Goal: Task Accomplishment & Management: Manage account settings

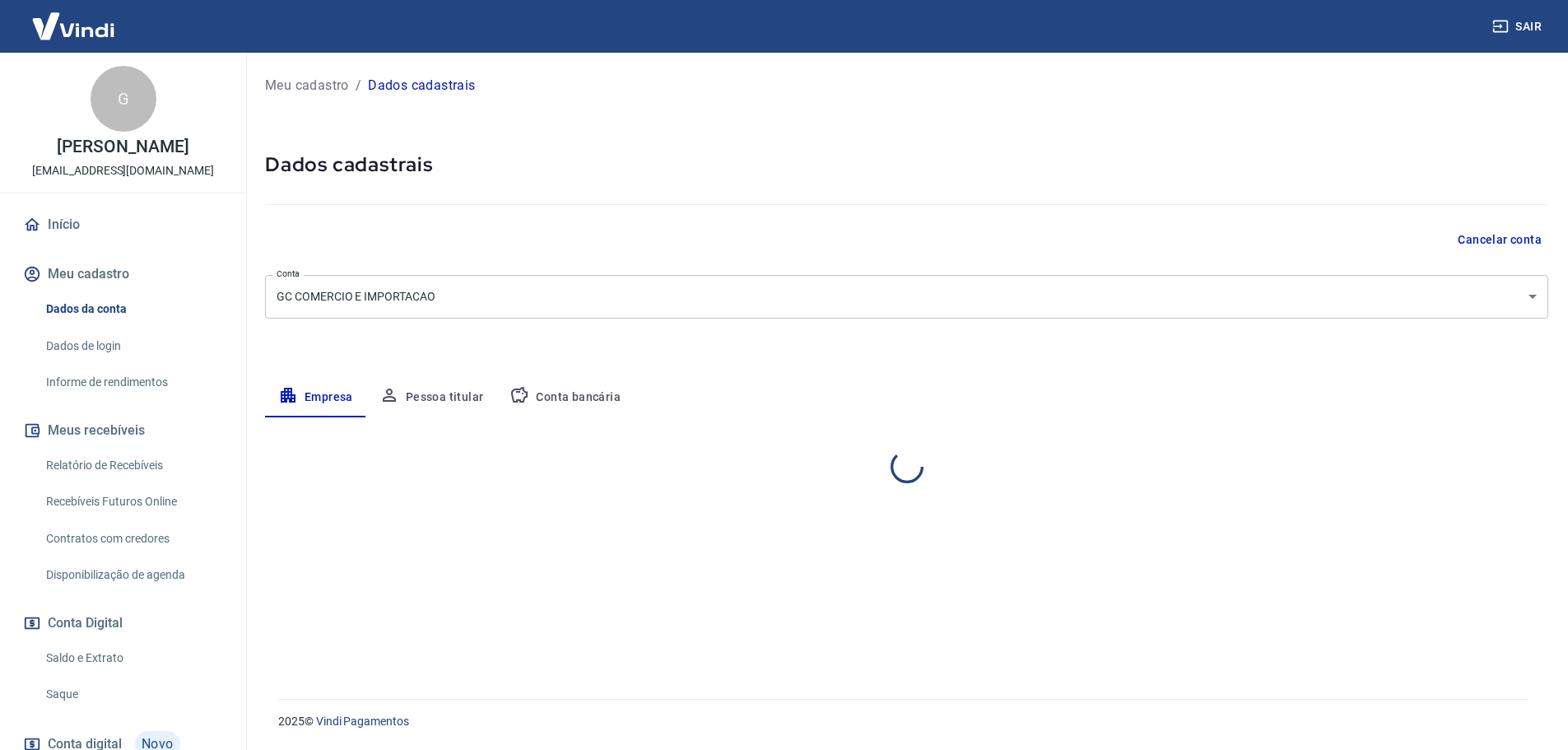
select select "SP"
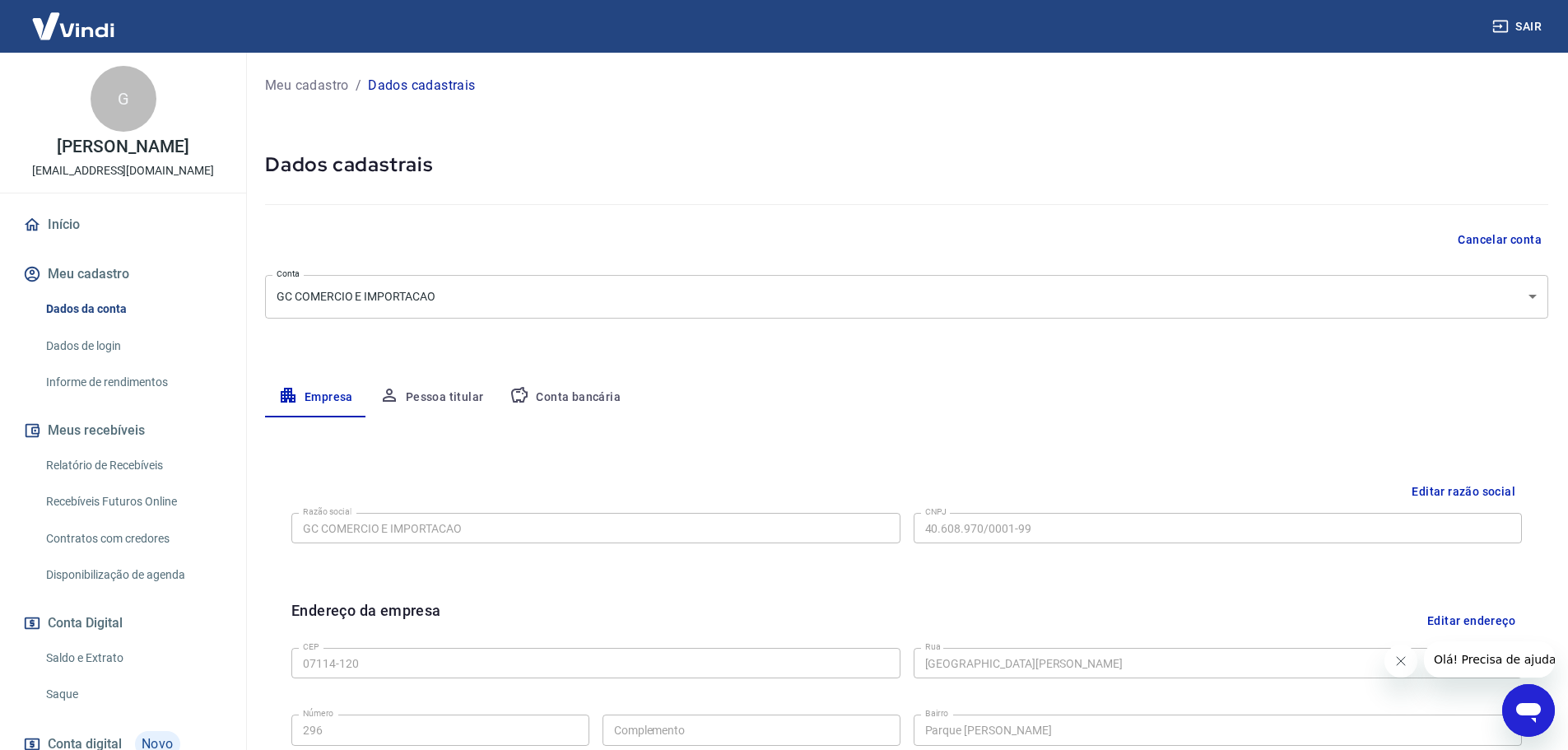
scroll to position [438, 0]
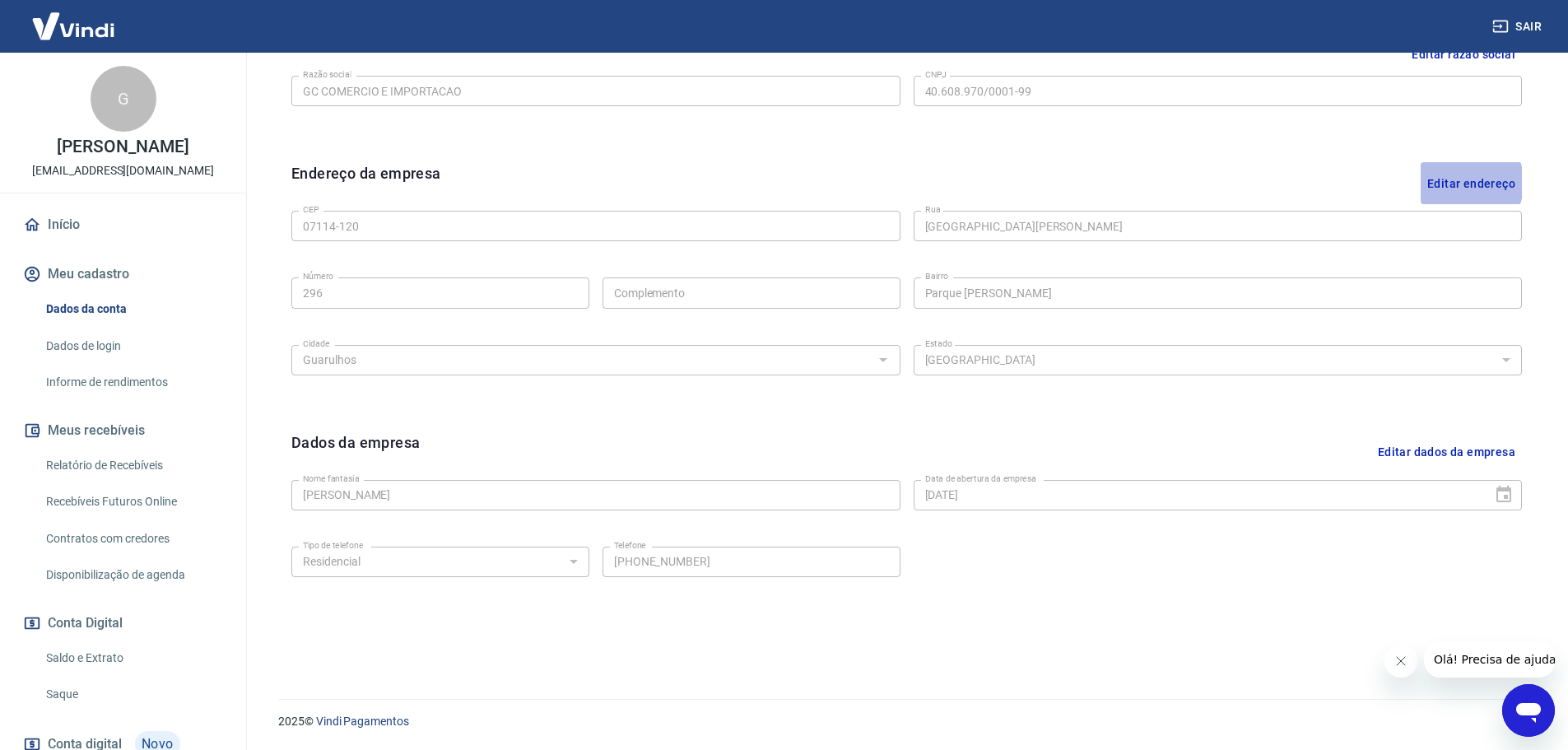
click at [1451, 182] on button "Editar endereço" at bounding box center [1472, 183] width 101 height 42
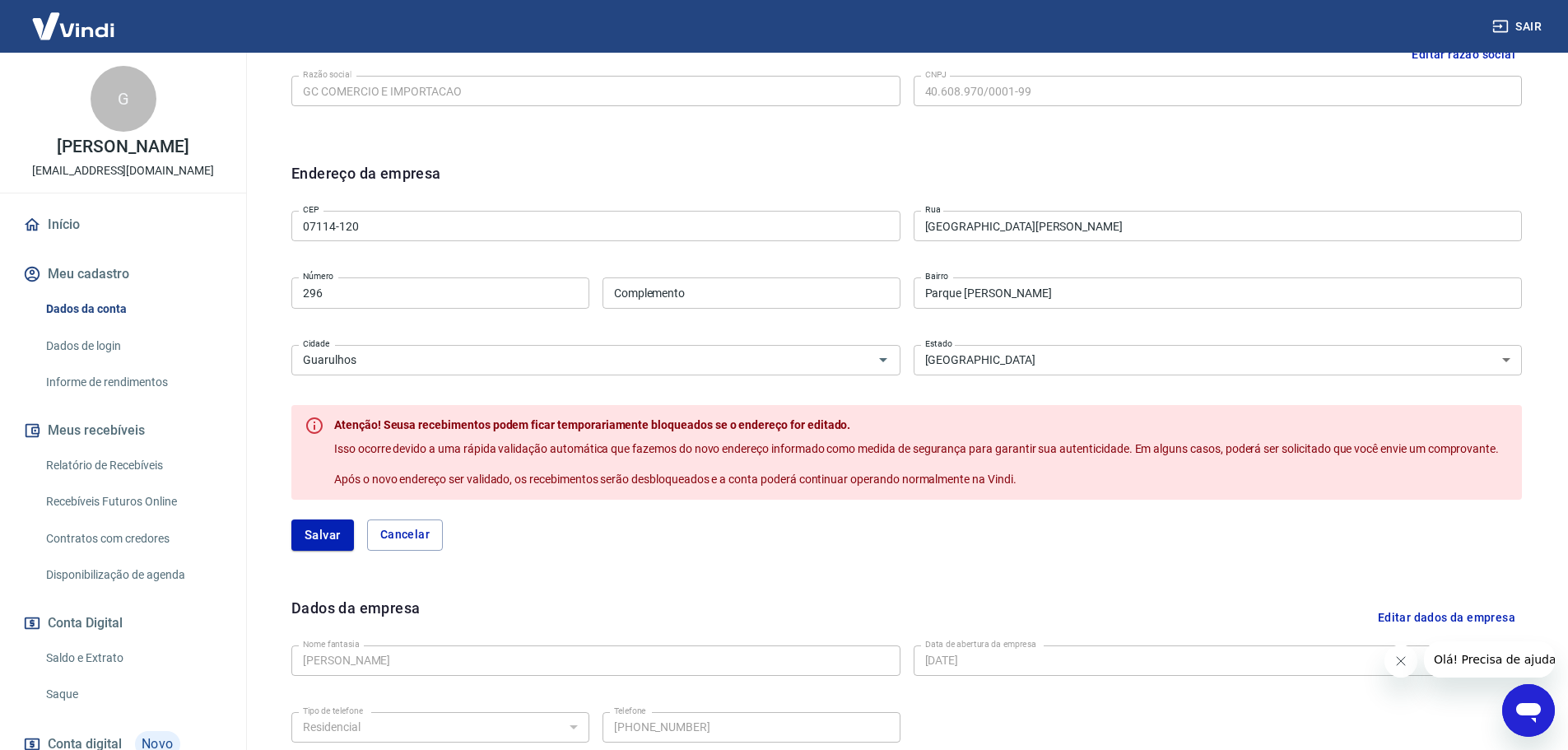
click at [613, 227] on input "07114-120" at bounding box center [596, 226] width 609 height 31
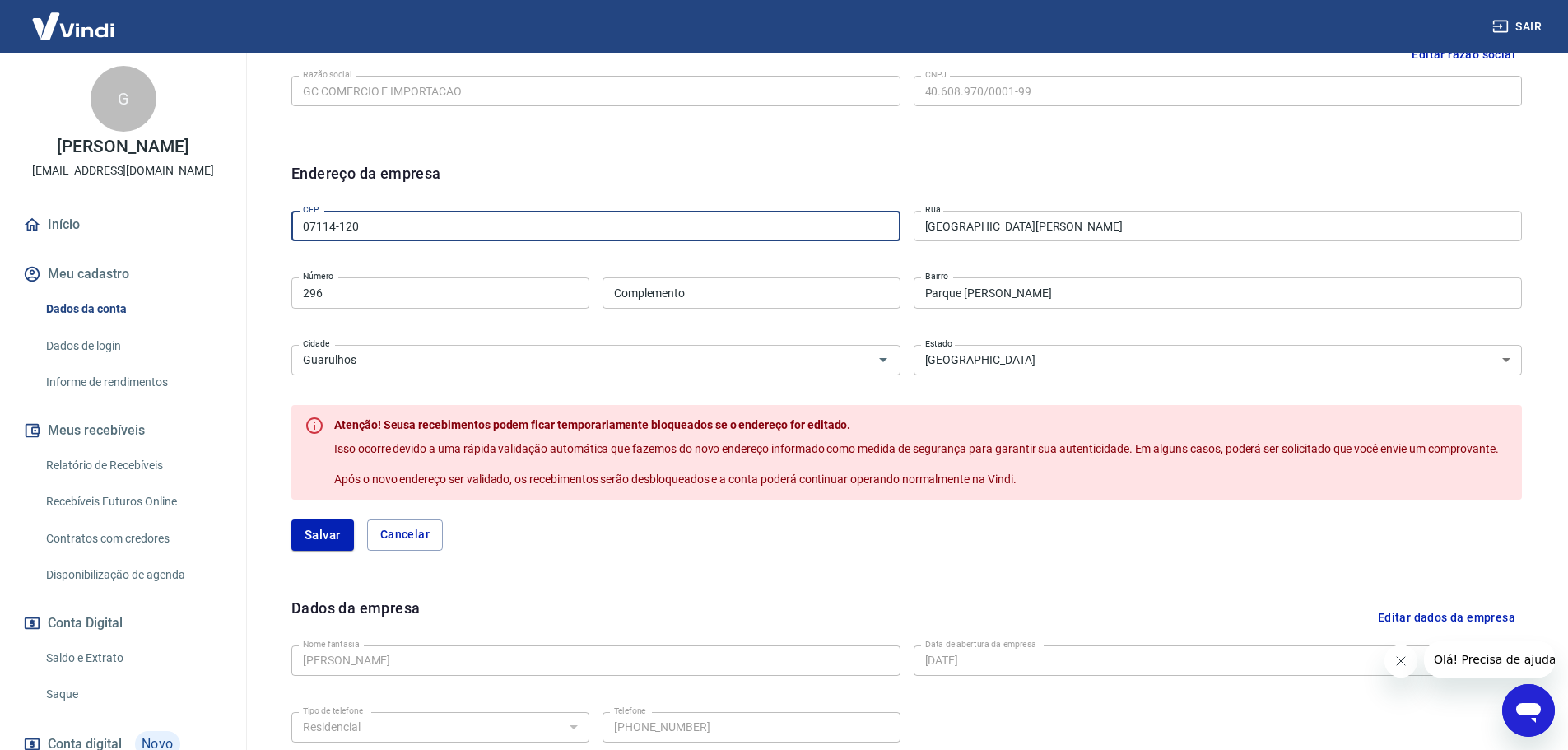
click at [613, 227] on input "07114-120" at bounding box center [596, 226] width 609 height 31
type input "07061-002"
click at [709, 176] on div "Endereço da empresa" at bounding box center [906, 183] width 1230 height 42
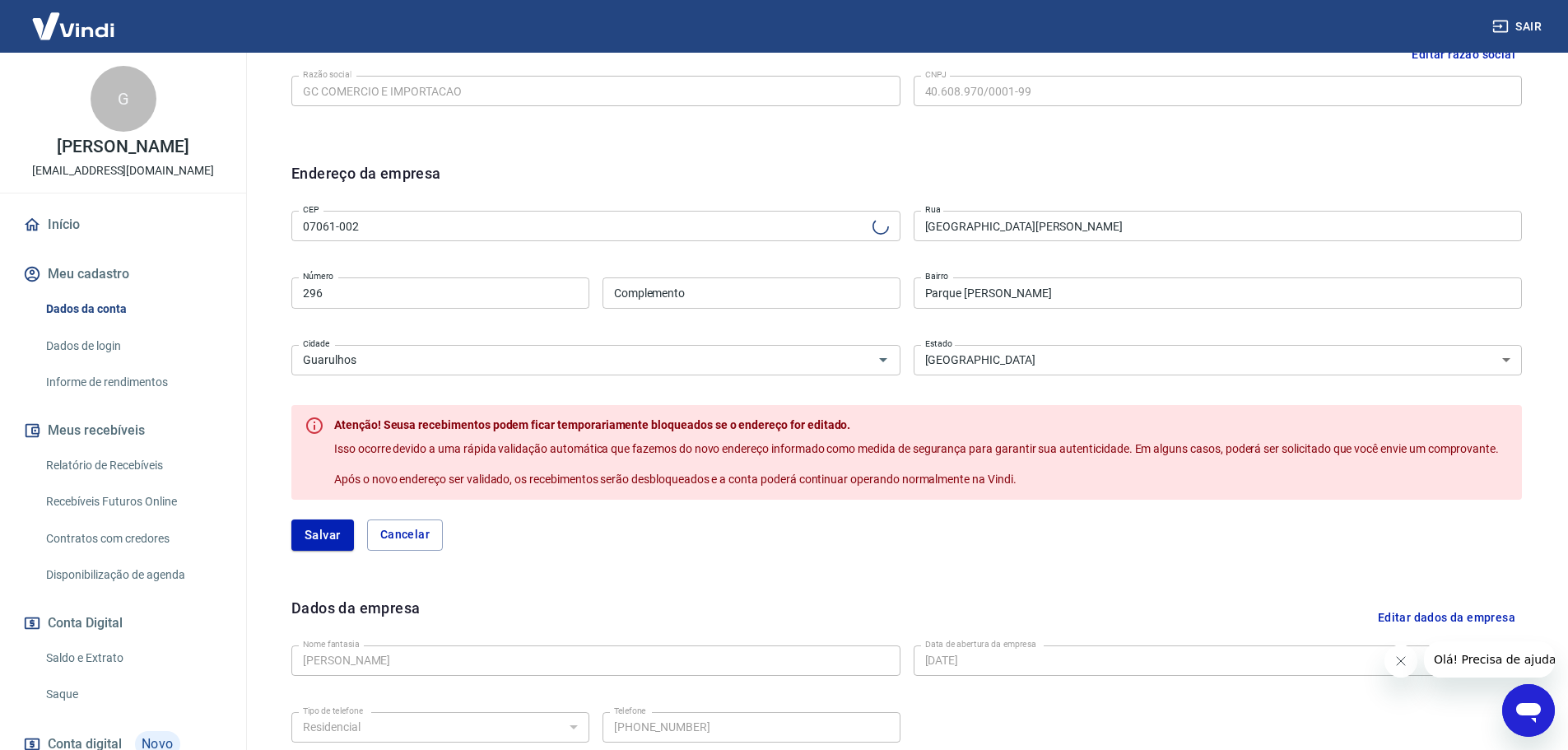
type input "Avenida Doutor Timóteo Penteado"
type input "Vila Galvão"
click at [507, 300] on input "296" at bounding box center [440, 292] width 298 height 31
type input "3953"
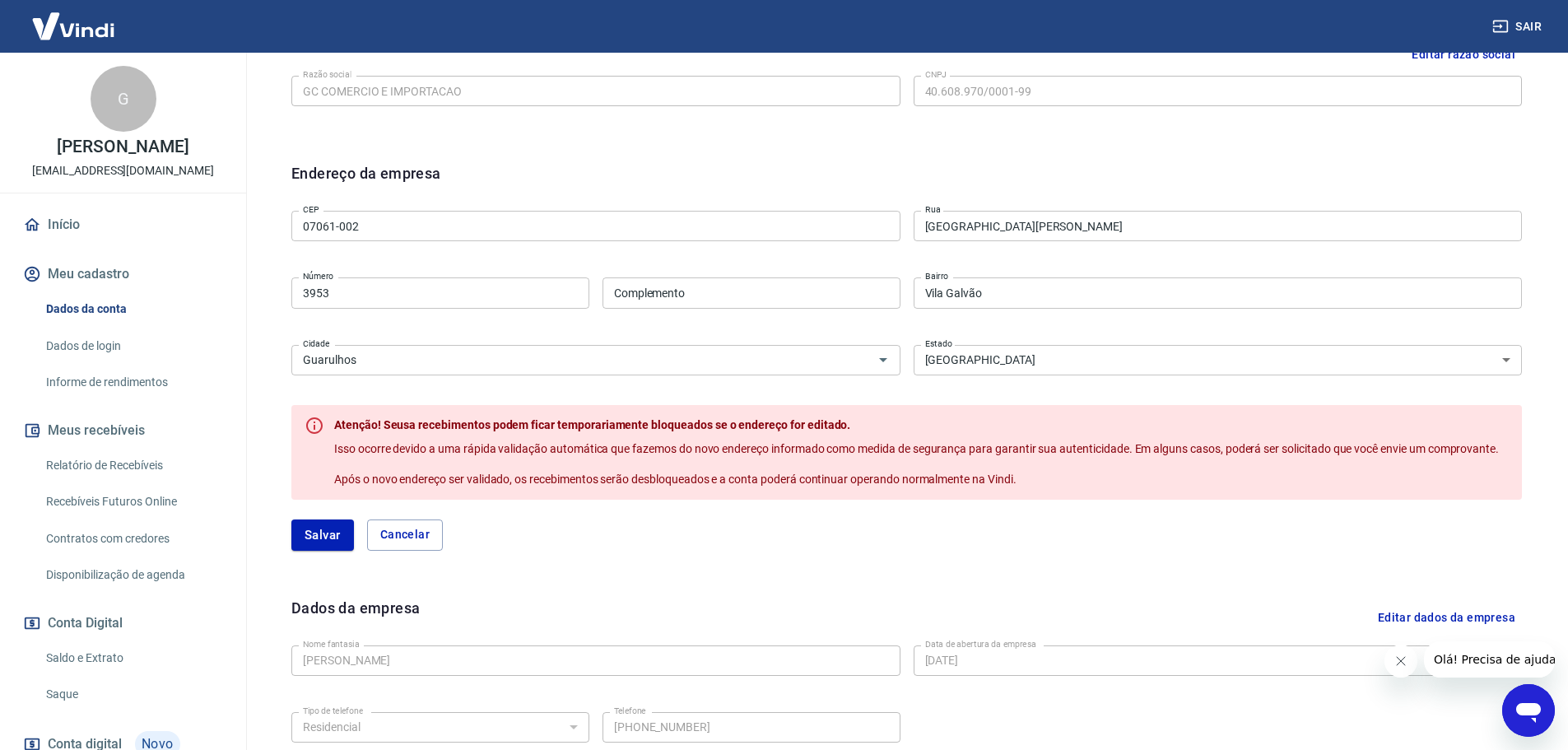
click at [634, 331] on div "CEP 07061-002 CEP Rua Avenida Doutor Timóteo Penteado Rua Número 3953 Número Co…" at bounding box center [906, 291] width 1230 height 174
click at [339, 532] on button "Salvar" at bounding box center [322, 535] width 62 height 32
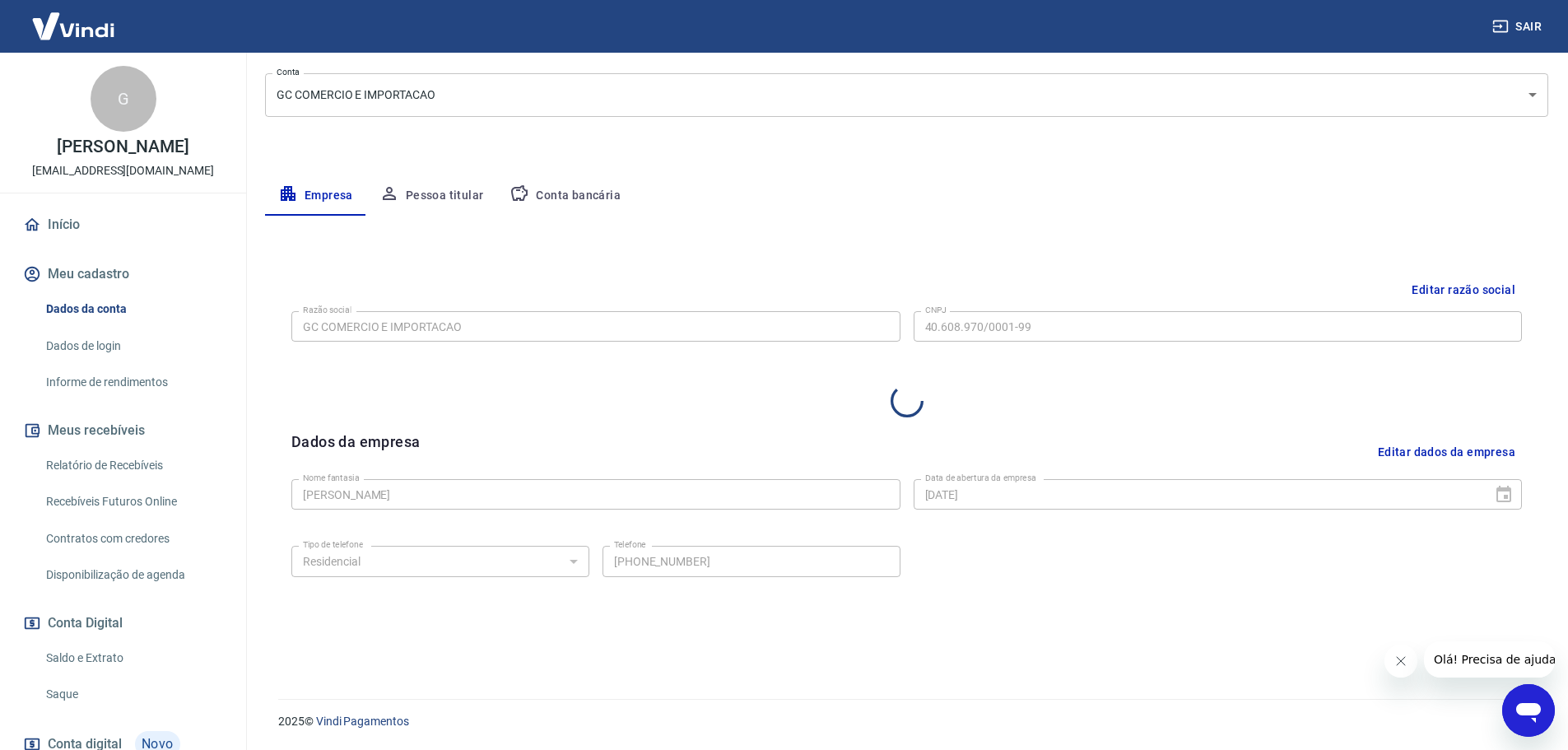
select select "SP"
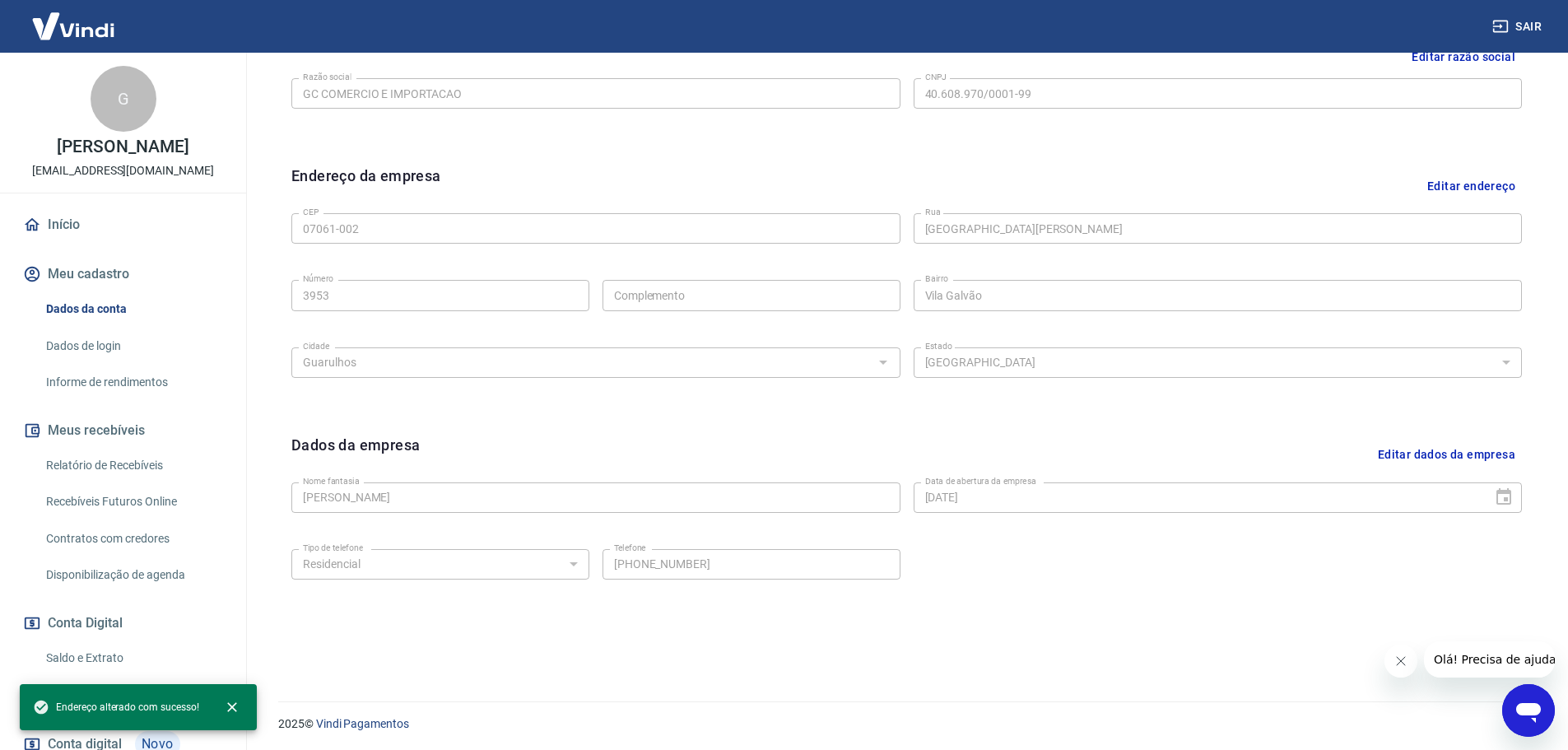
scroll to position [434, 0]
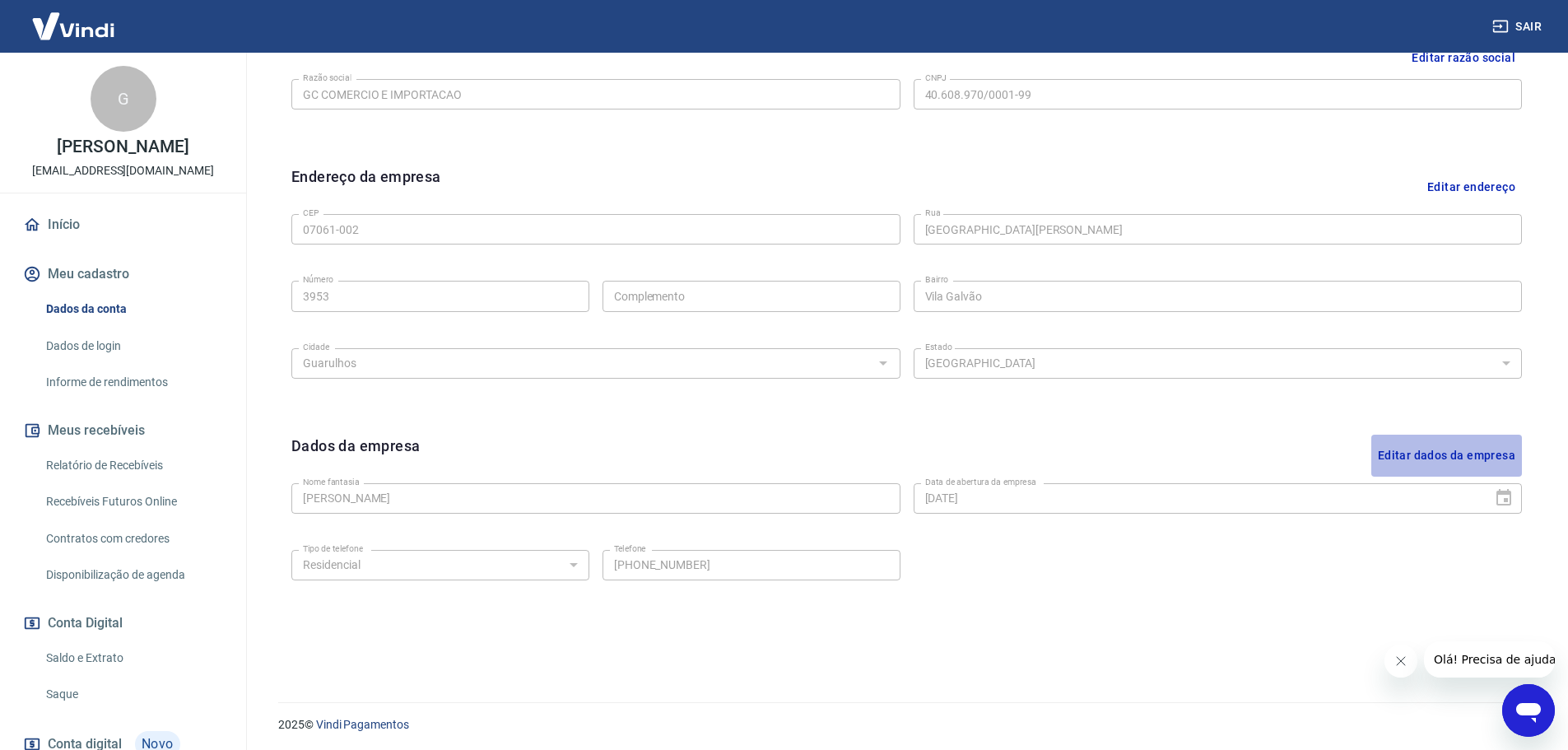
click at [1435, 461] on button "Editar dados da empresa" at bounding box center [1447, 456] width 151 height 42
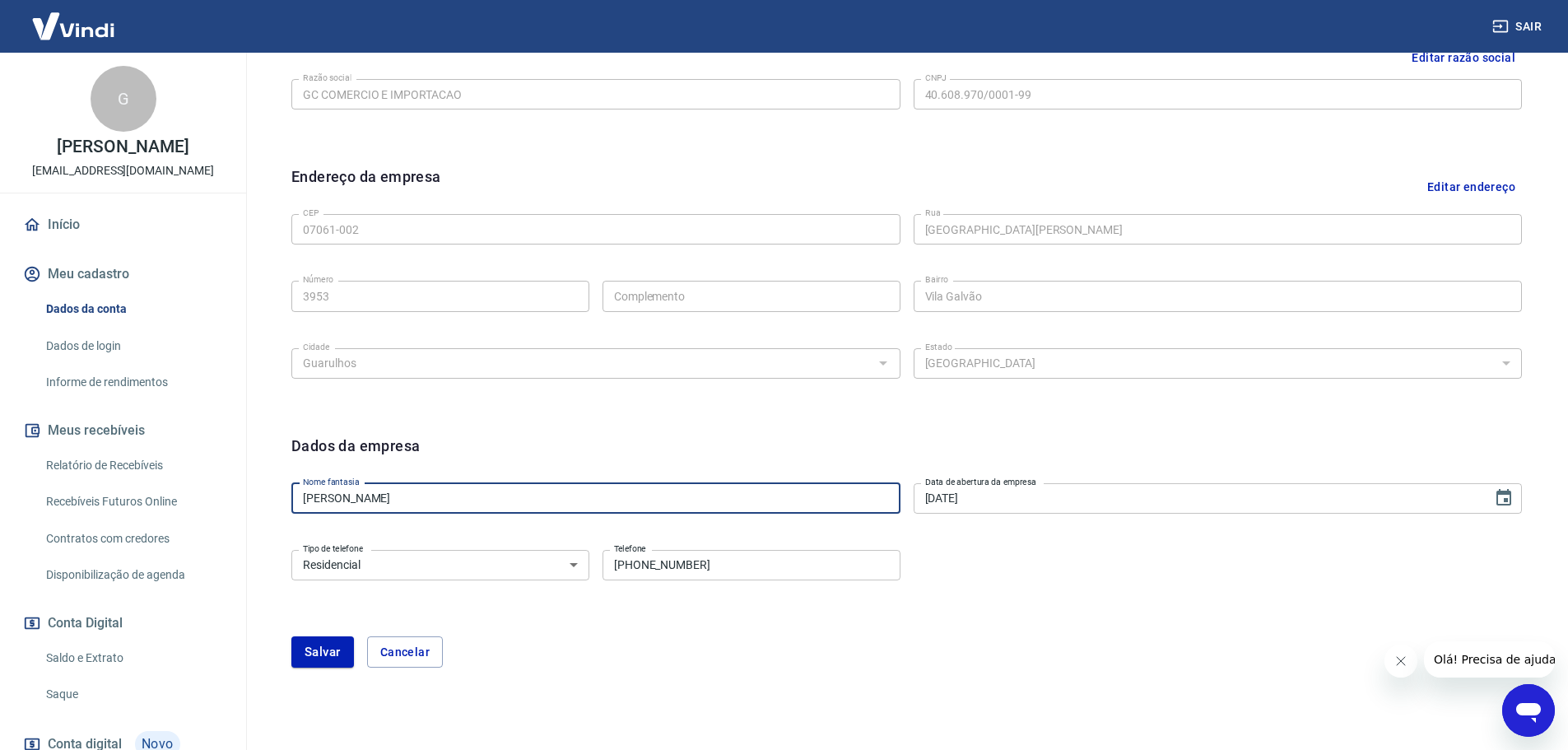
click at [777, 490] on input "[PERSON_NAME]" at bounding box center [596, 499] width 609 height 31
type input "Guilherme"
type input "Celeratta"
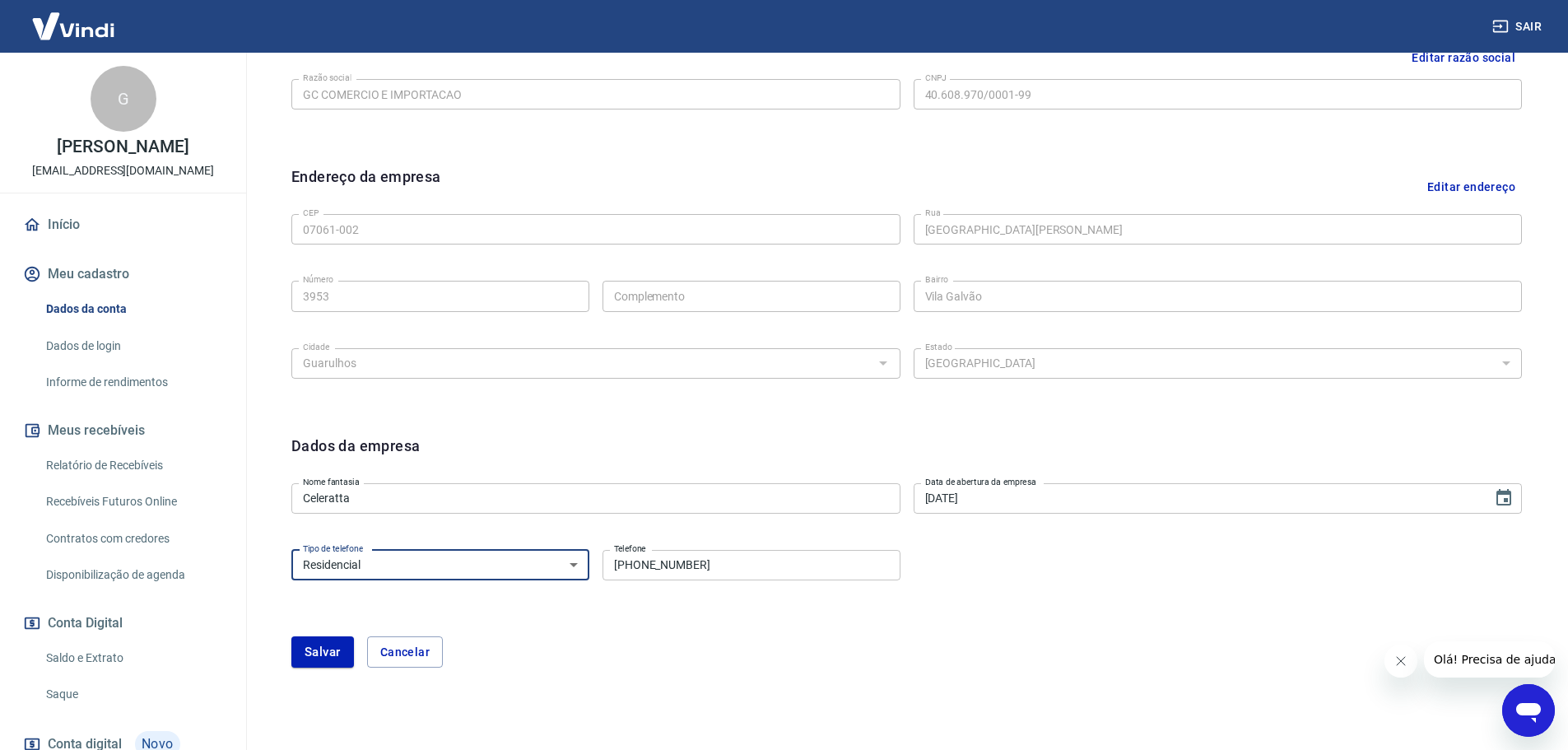
click at [556, 558] on select "Residencial Comercial" at bounding box center [440, 566] width 298 height 31
select select "business"
click at [291, 550] on select "Residencial Comercial" at bounding box center [440, 566] width 298 height 31
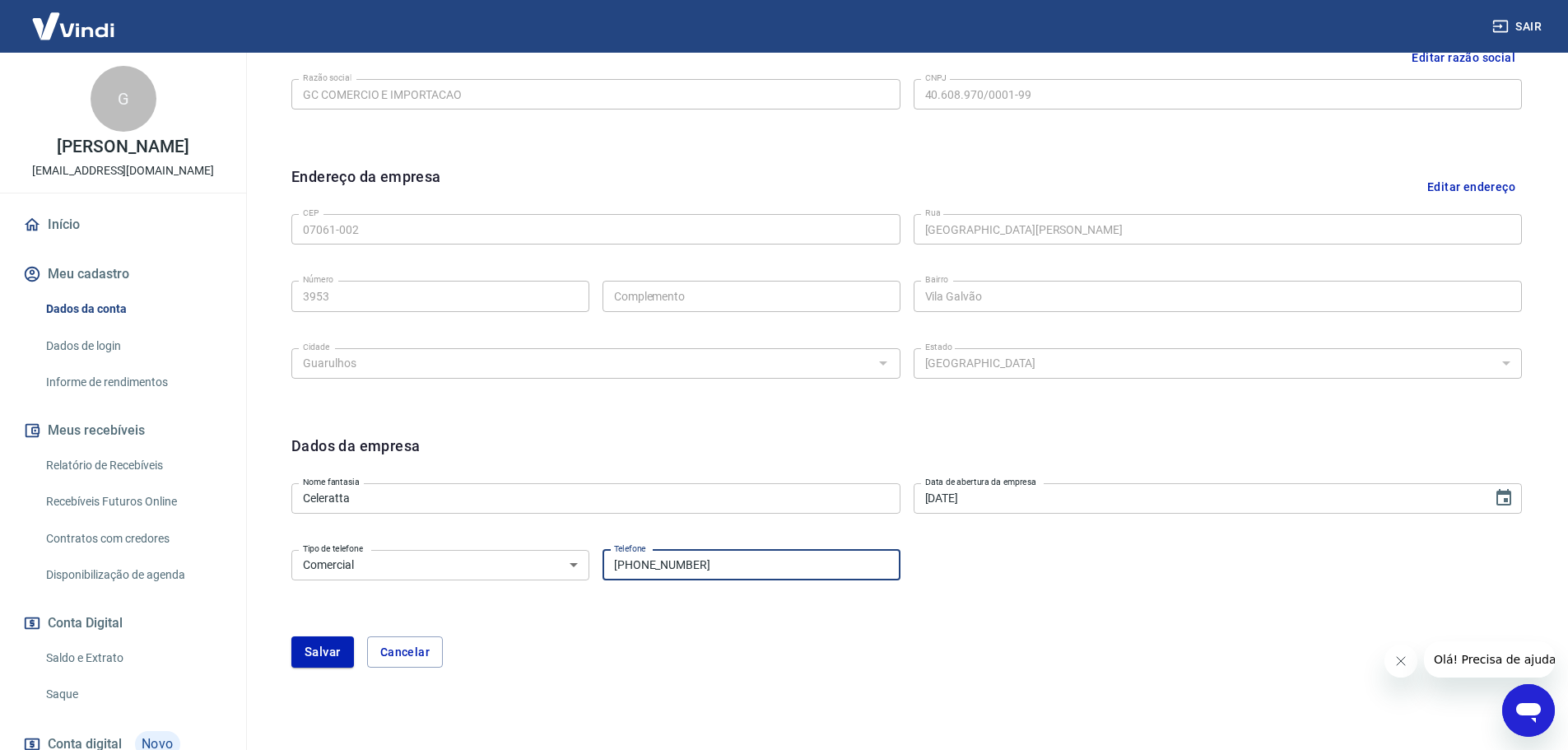
drag, startPoint x: 737, startPoint y: 571, endPoint x: 389, endPoint y: 527, distance: 350.8
click at [389, 527] on form "Dados da empresa Nome fantasia Celeratta Nome fantasia Data de abertura da empr…" at bounding box center [906, 551] width 1230 height 233
type input "(2"
type input "(11) 2788-0477"
click at [315, 643] on button "Salvar" at bounding box center [322, 652] width 62 height 32
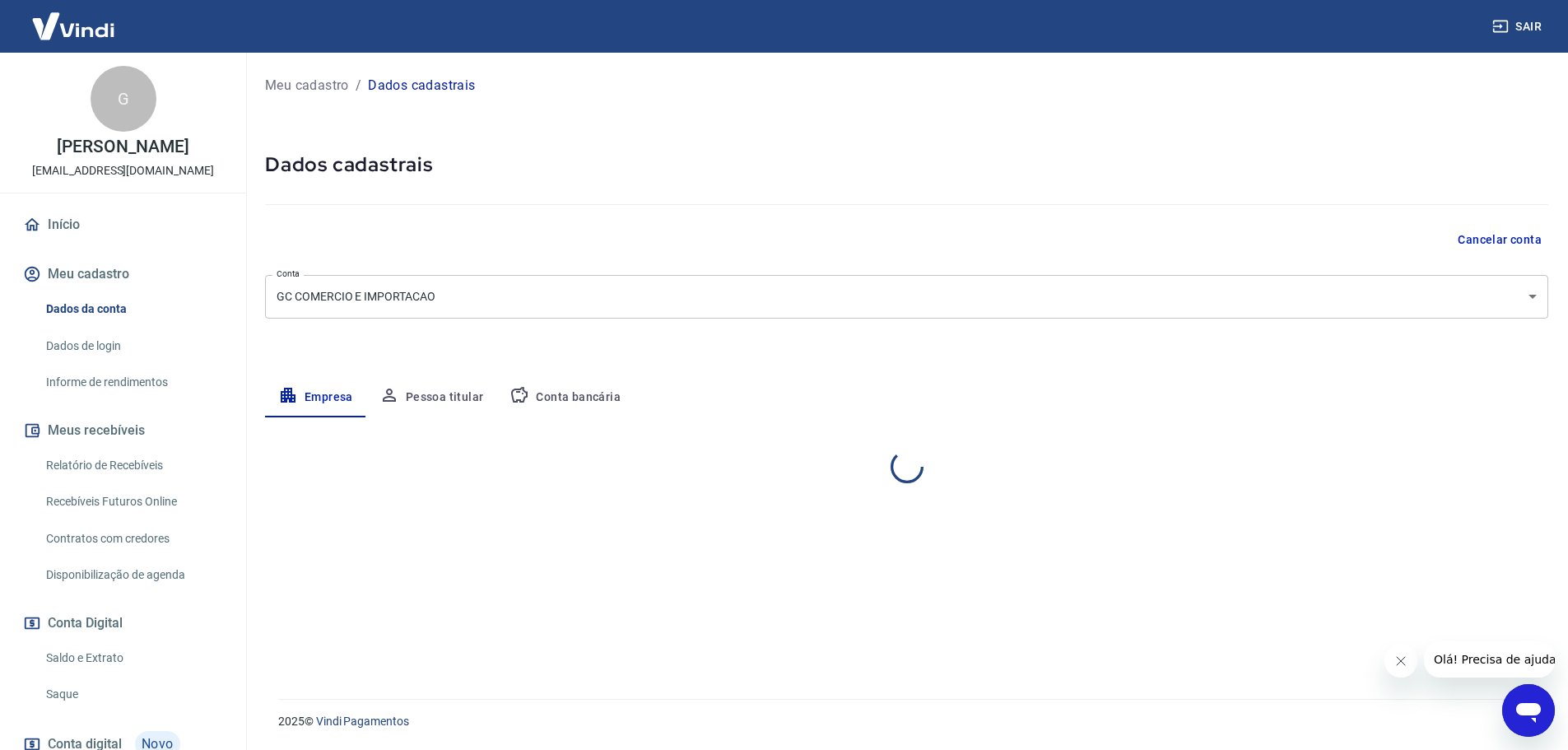
scroll to position [0, 0]
select select "SP"
select select "business"
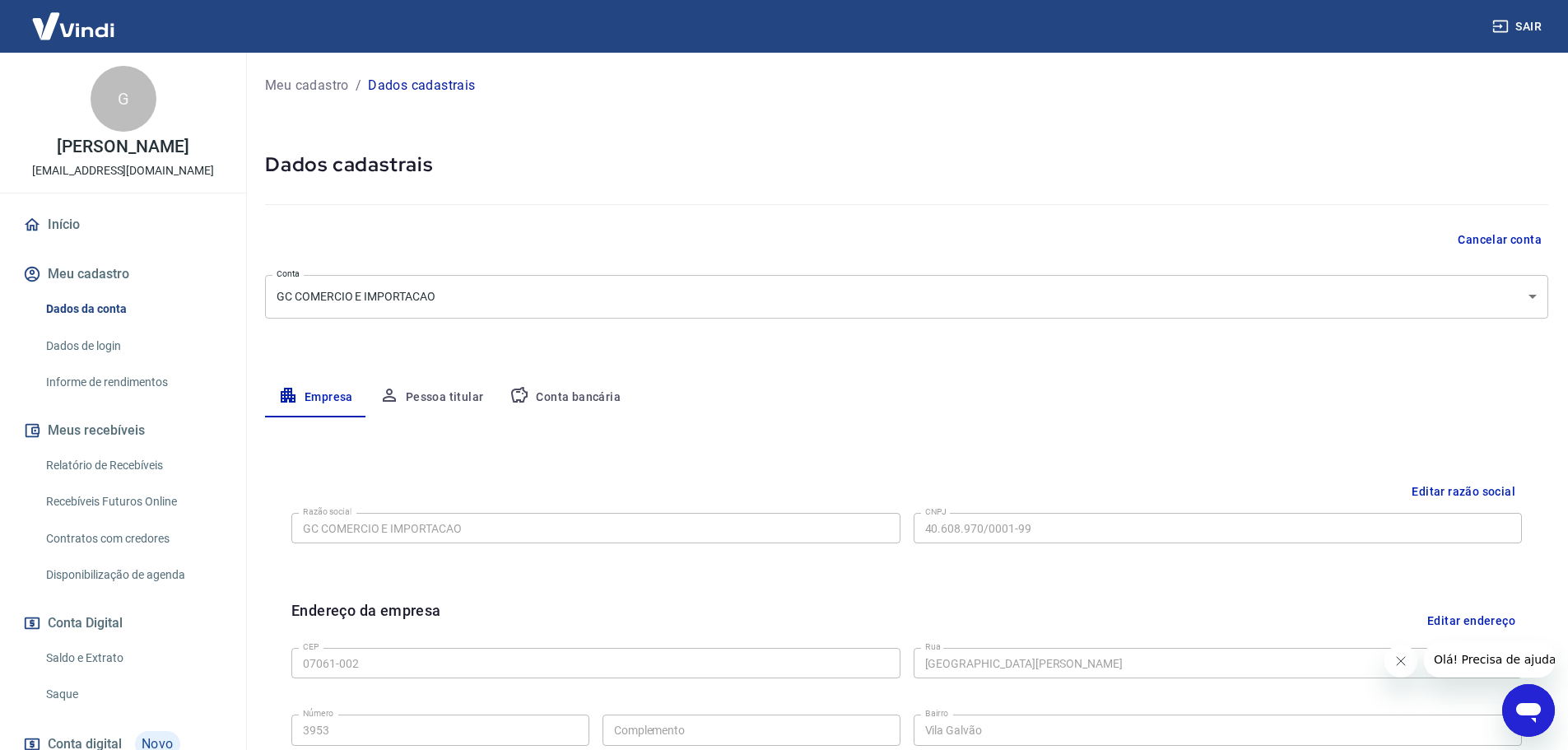
click at [437, 395] on button "Pessoa titular" at bounding box center [432, 397] width 131 height 39
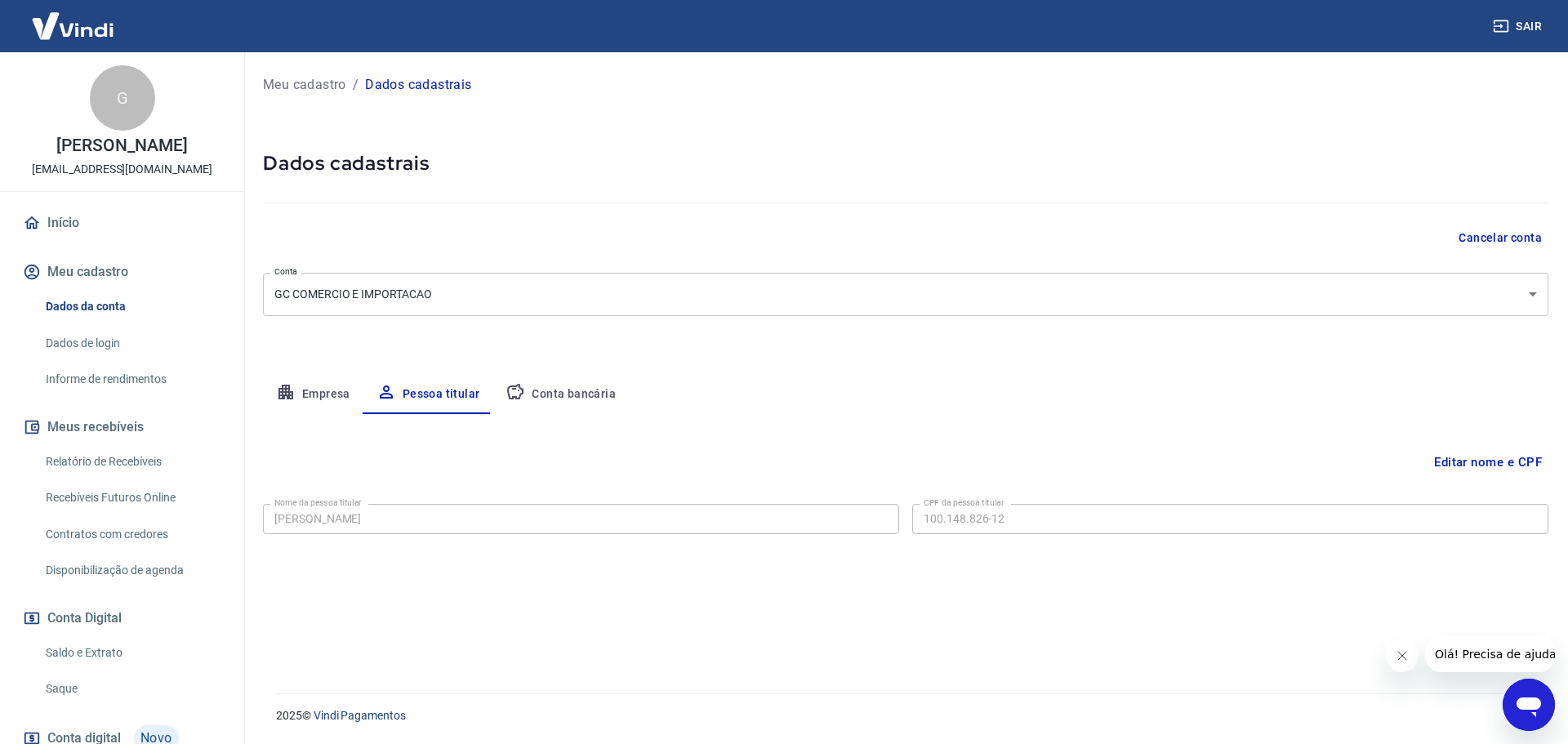
click at [563, 389] on button "Conta bancária" at bounding box center [561, 394] width 136 height 39
select select "1"
click at [333, 392] on button "Empresa" at bounding box center [314, 394] width 100 height 39
select select "SP"
select select "business"
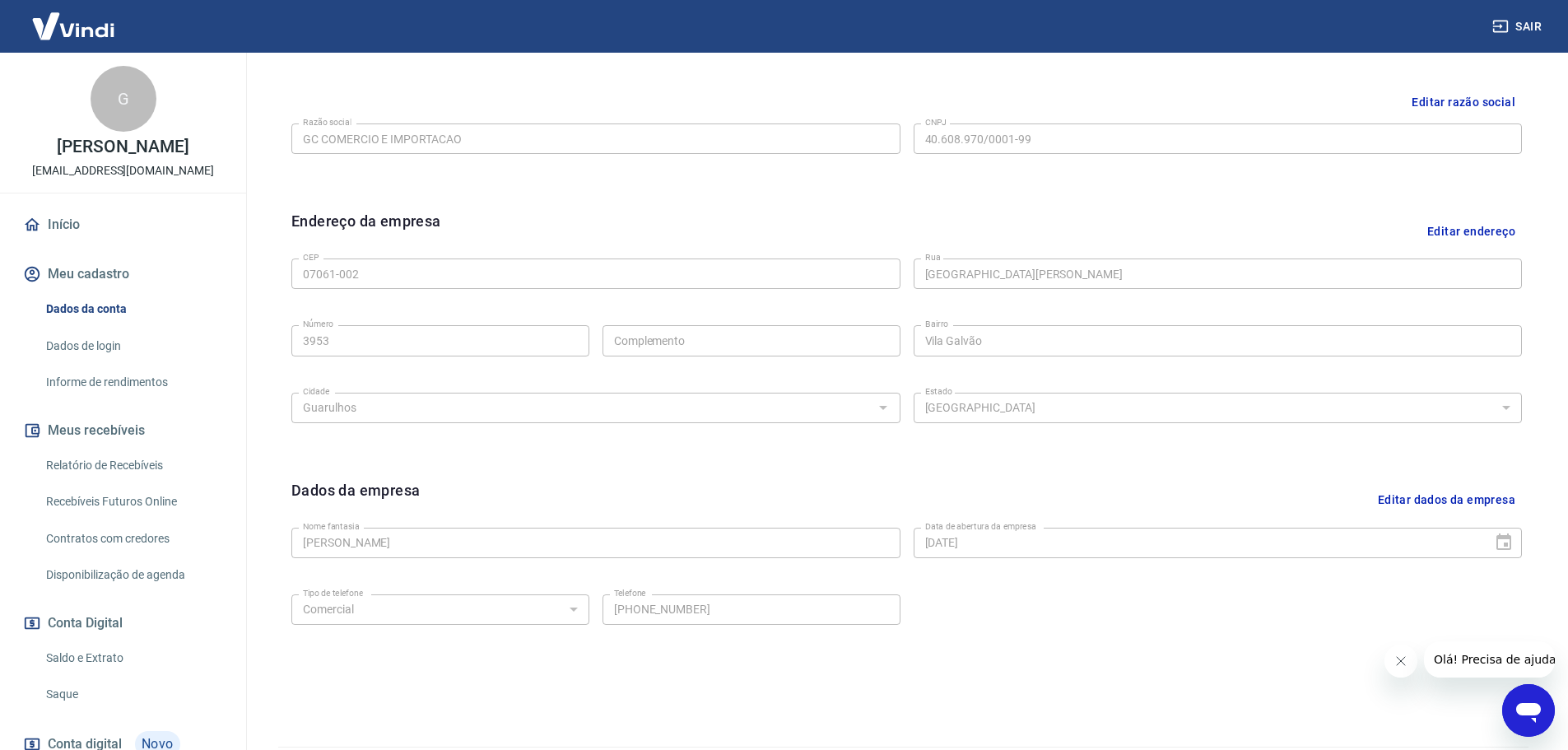
scroll to position [438, 0]
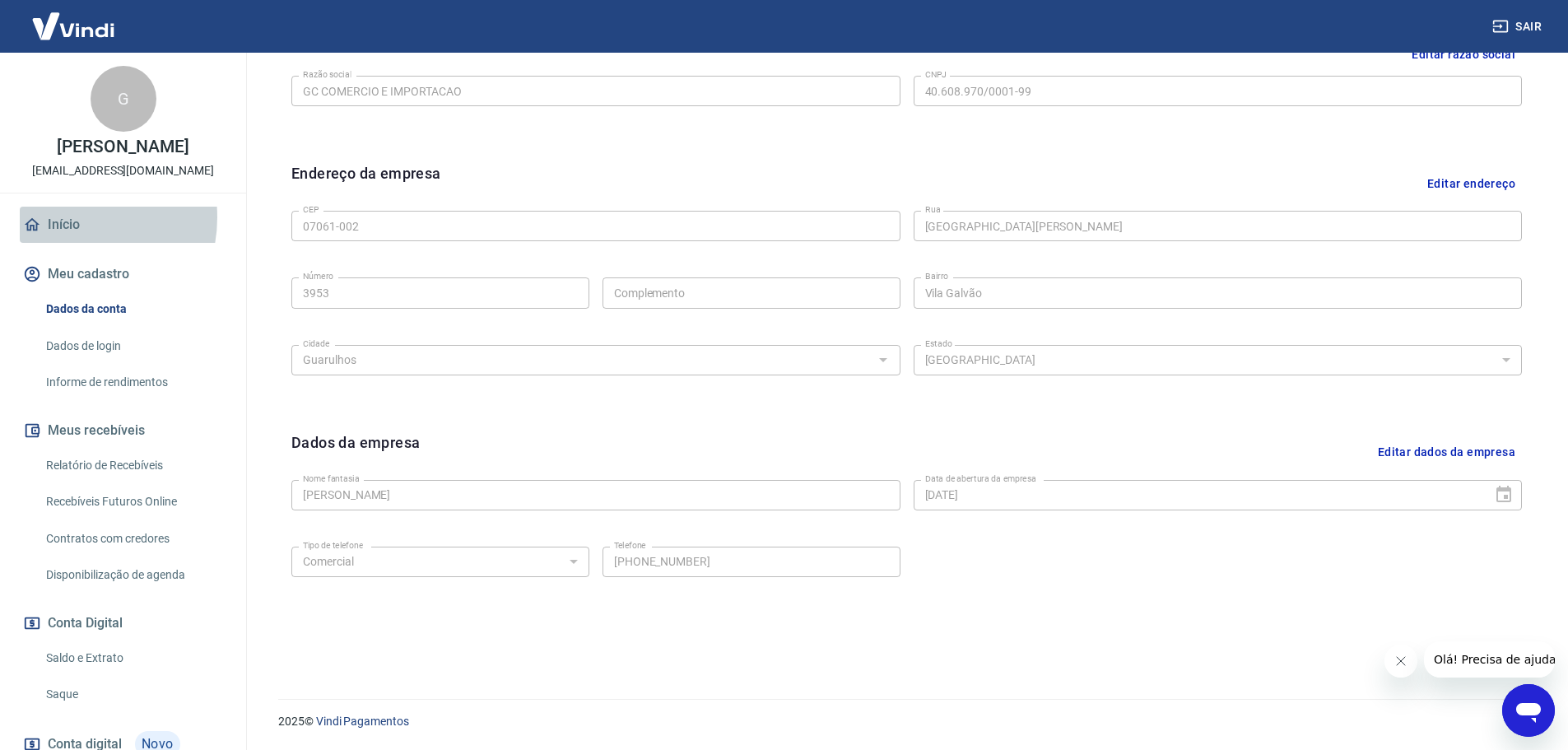
click at [69, 218] on link "Início" at bounding box center [123, 225] width 206 height 36
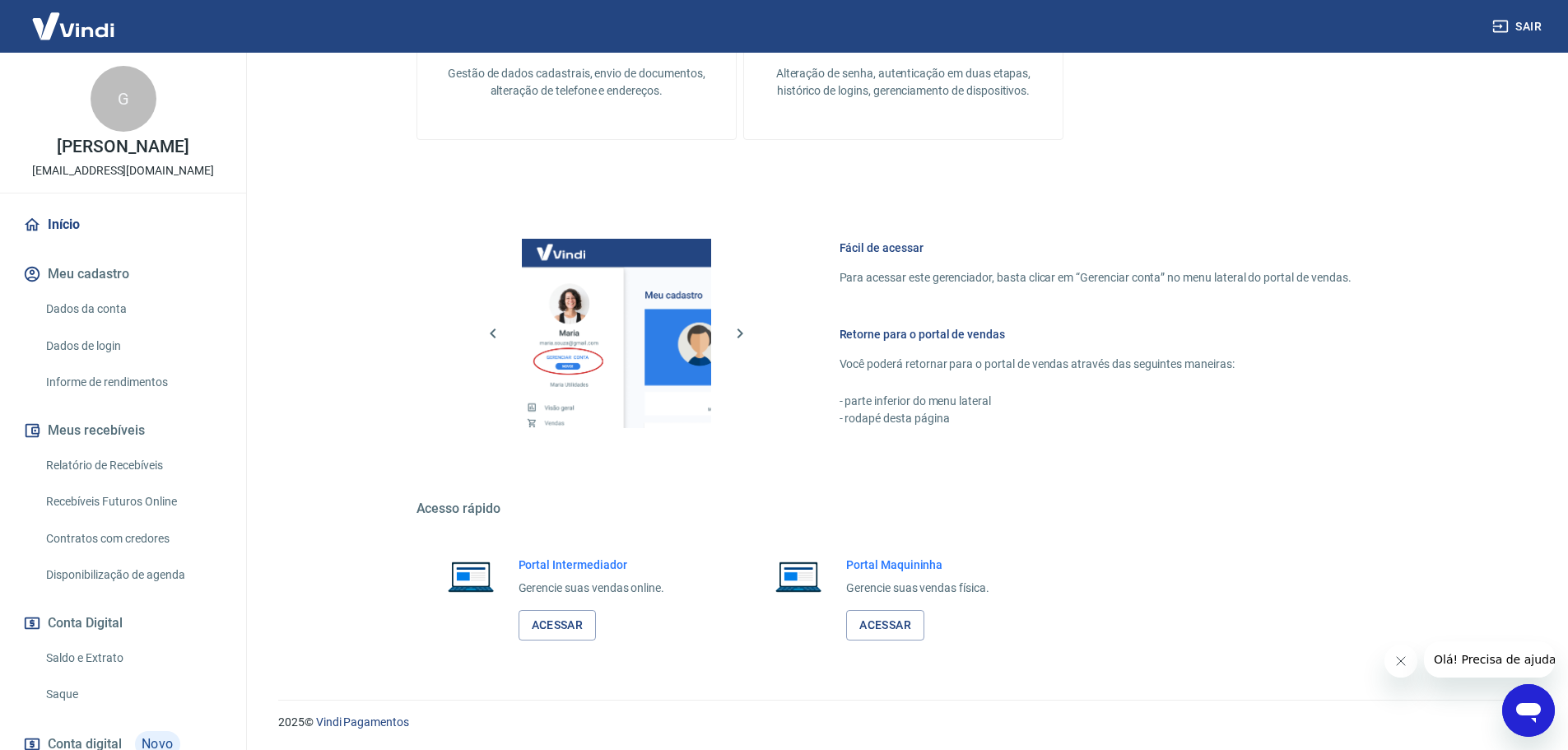
scroll to position [655, 0]
click at [557, 624] on link "Acessar" at bounding box center [558, 625] width 78 height 31
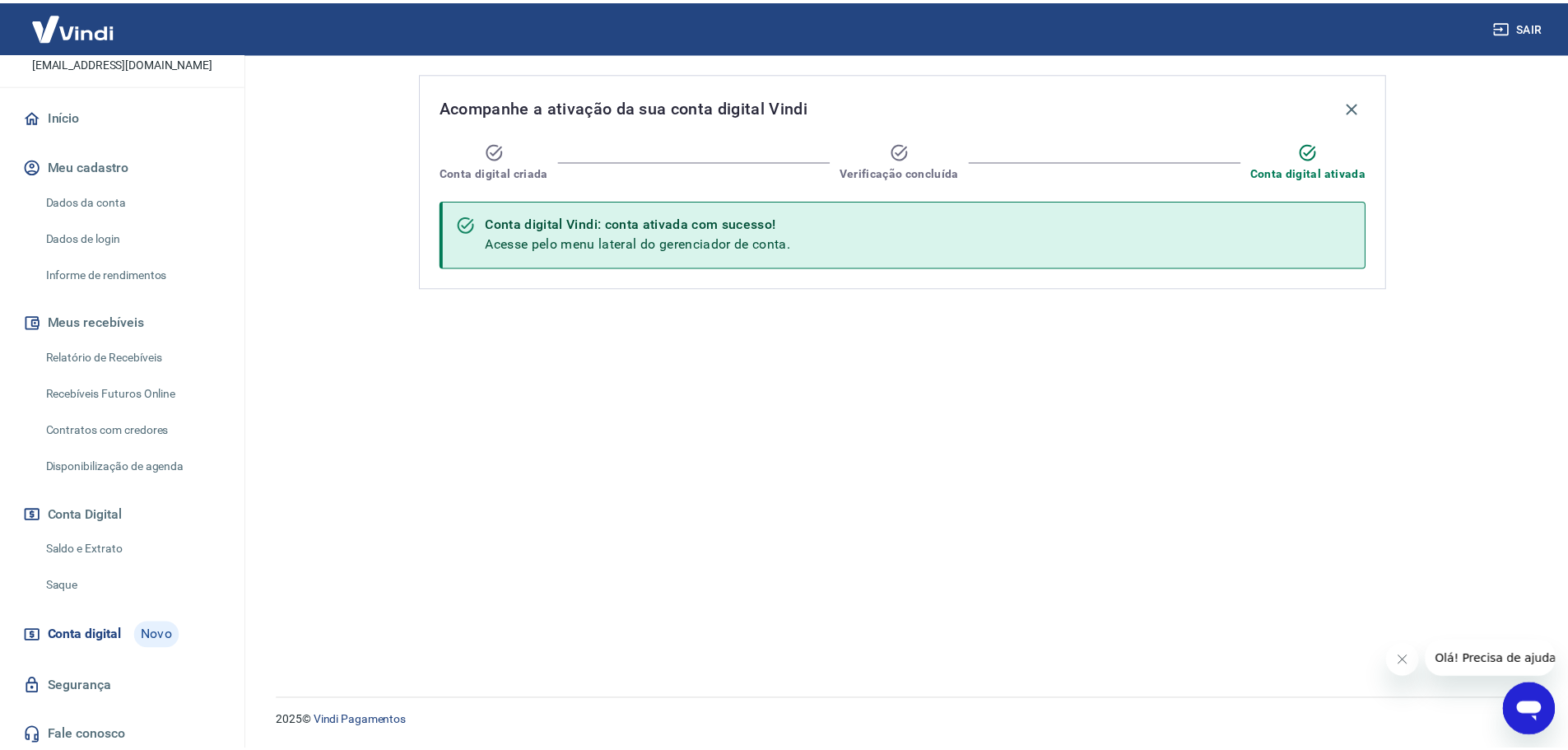
scroll to position [113, 0]
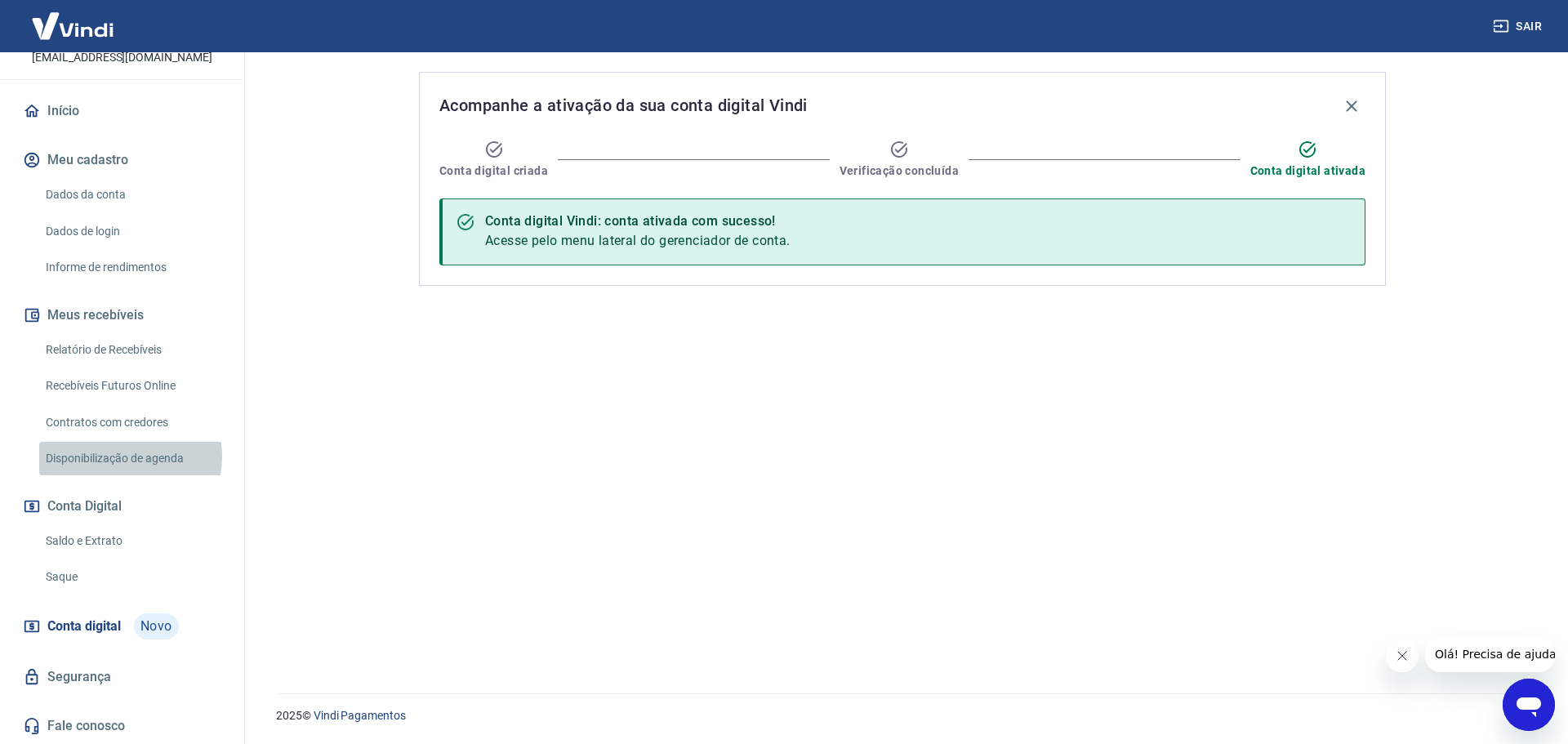
click at [129, 457] on link "Disponibilização de agenda" at bounding box center [132, 458] width 186 height 33
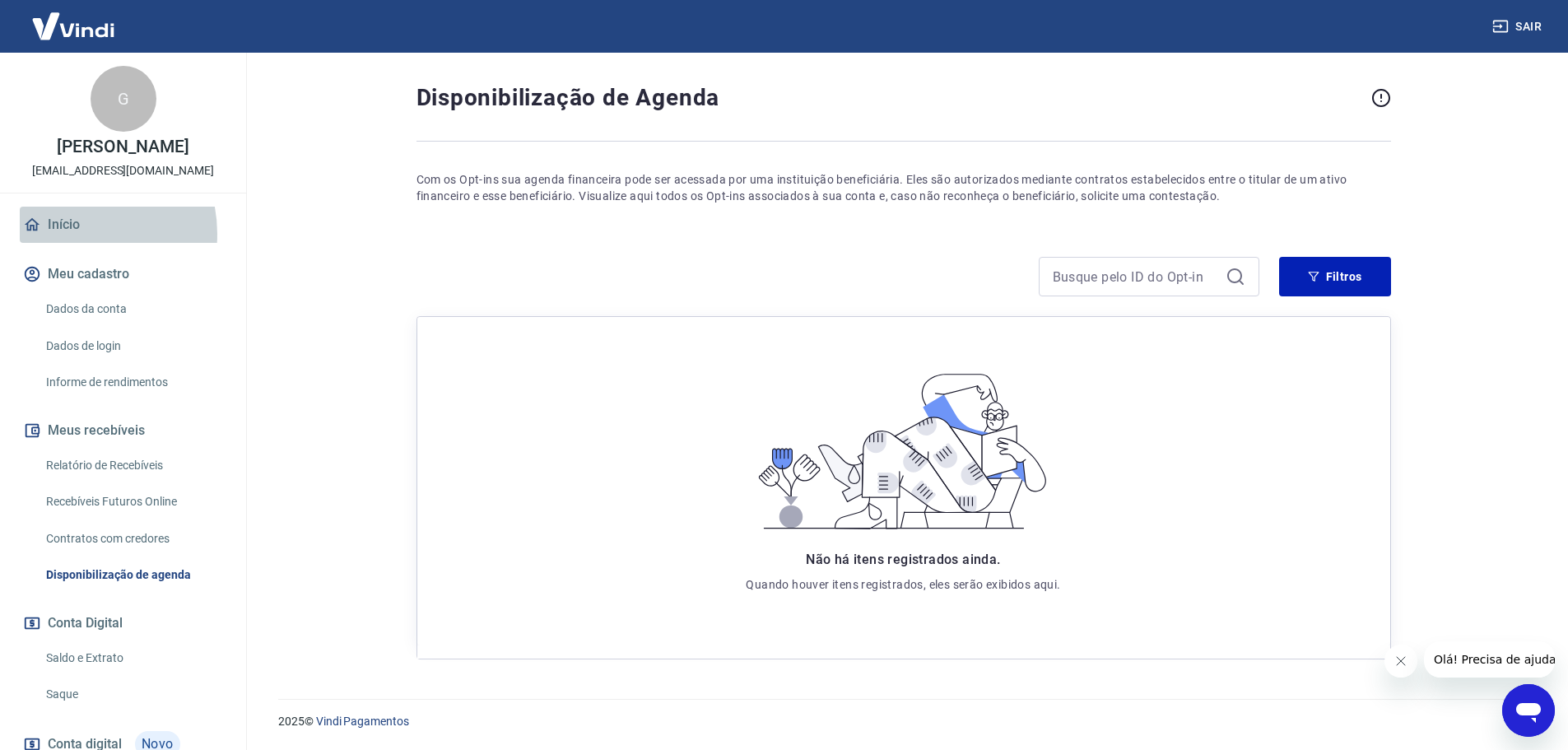
click at [70, 234] on link "Início" at bounding box center [123, 225] width 206 height 36
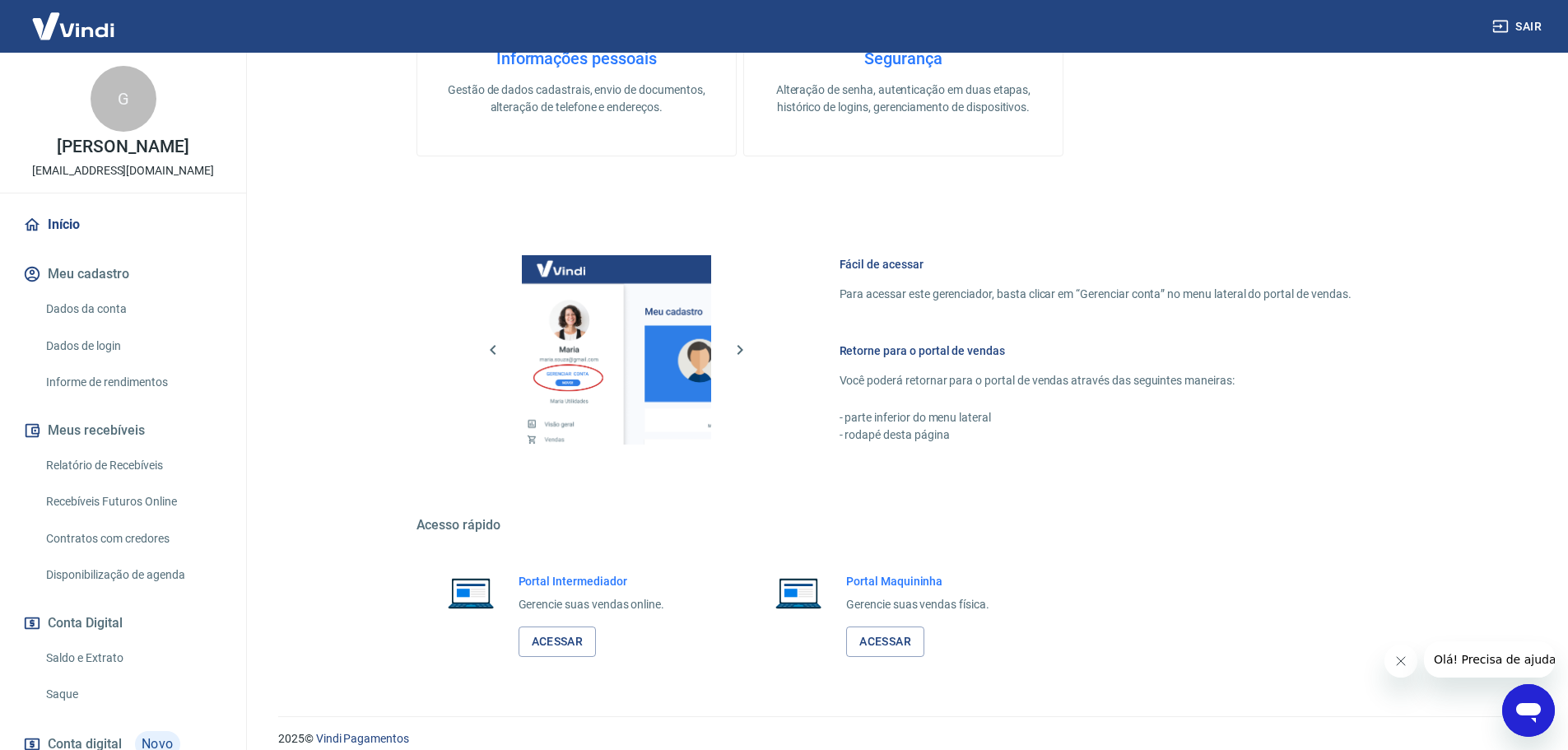
scroll to position [655, 0]
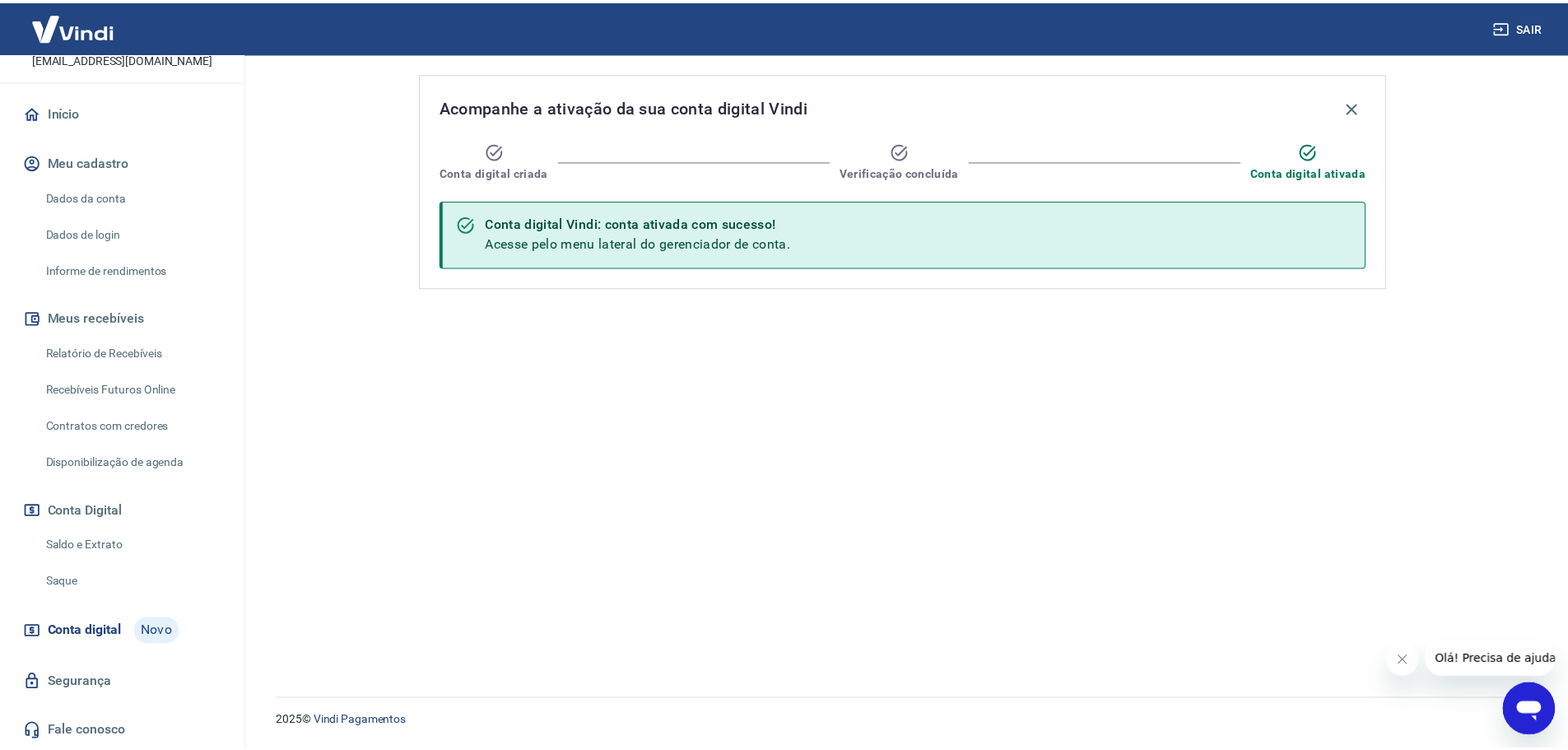
scroll to position [111, 0]
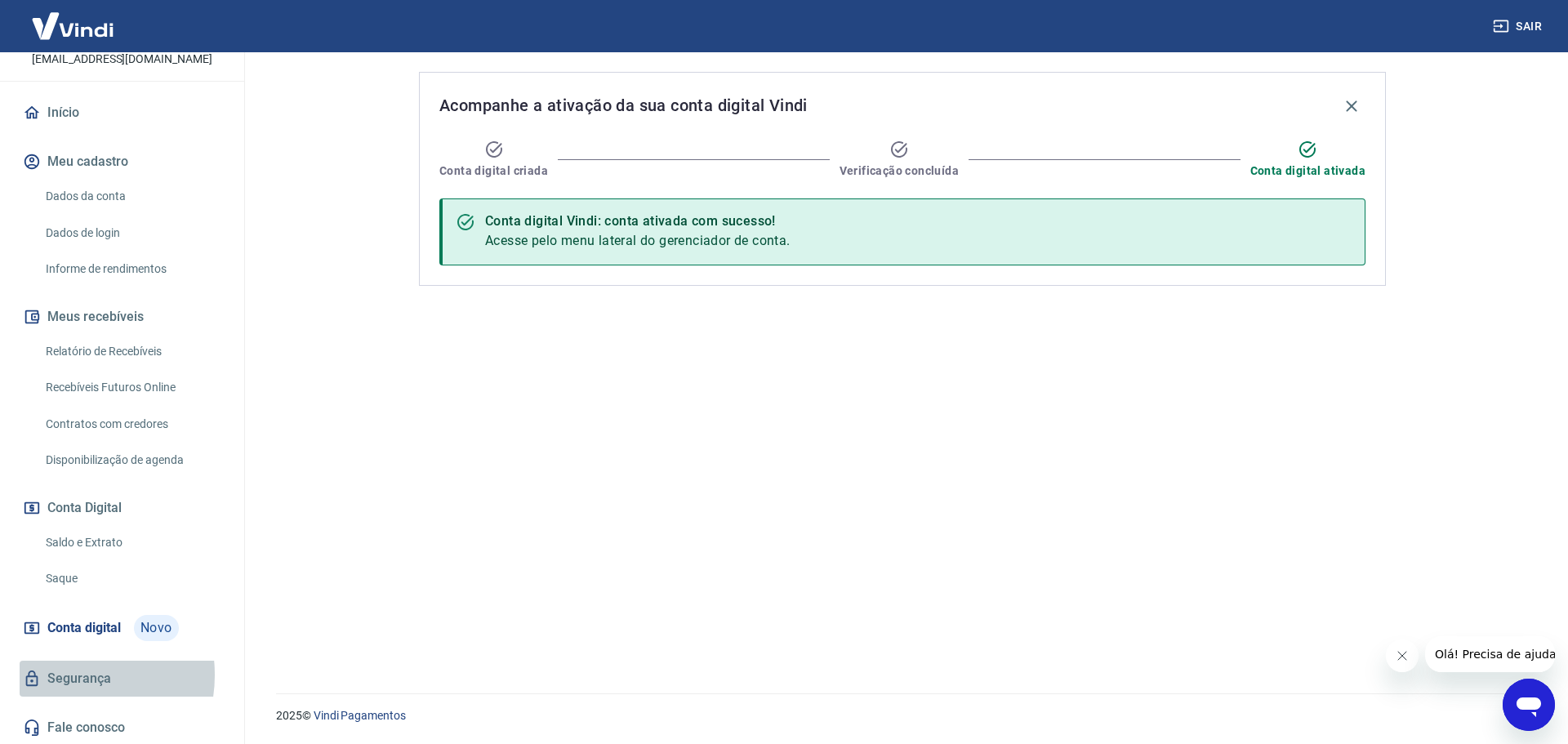
click at [67, 675] on link "Segurança" at bounding box center [122, 679] width 205 height 36
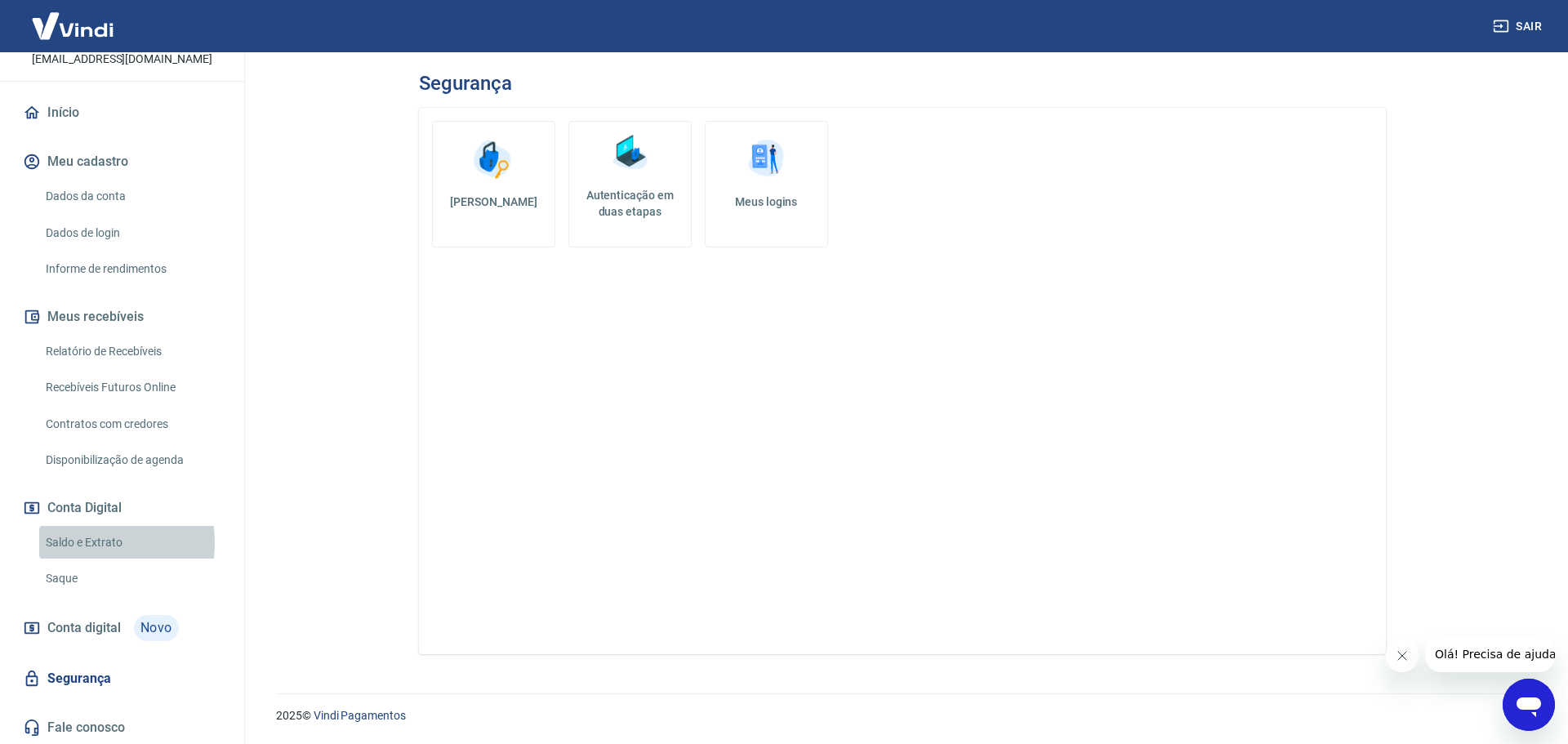
click at [86, 543] on link "Saldo e Extrato" at bounding box center [132, 542] width 186 height 33
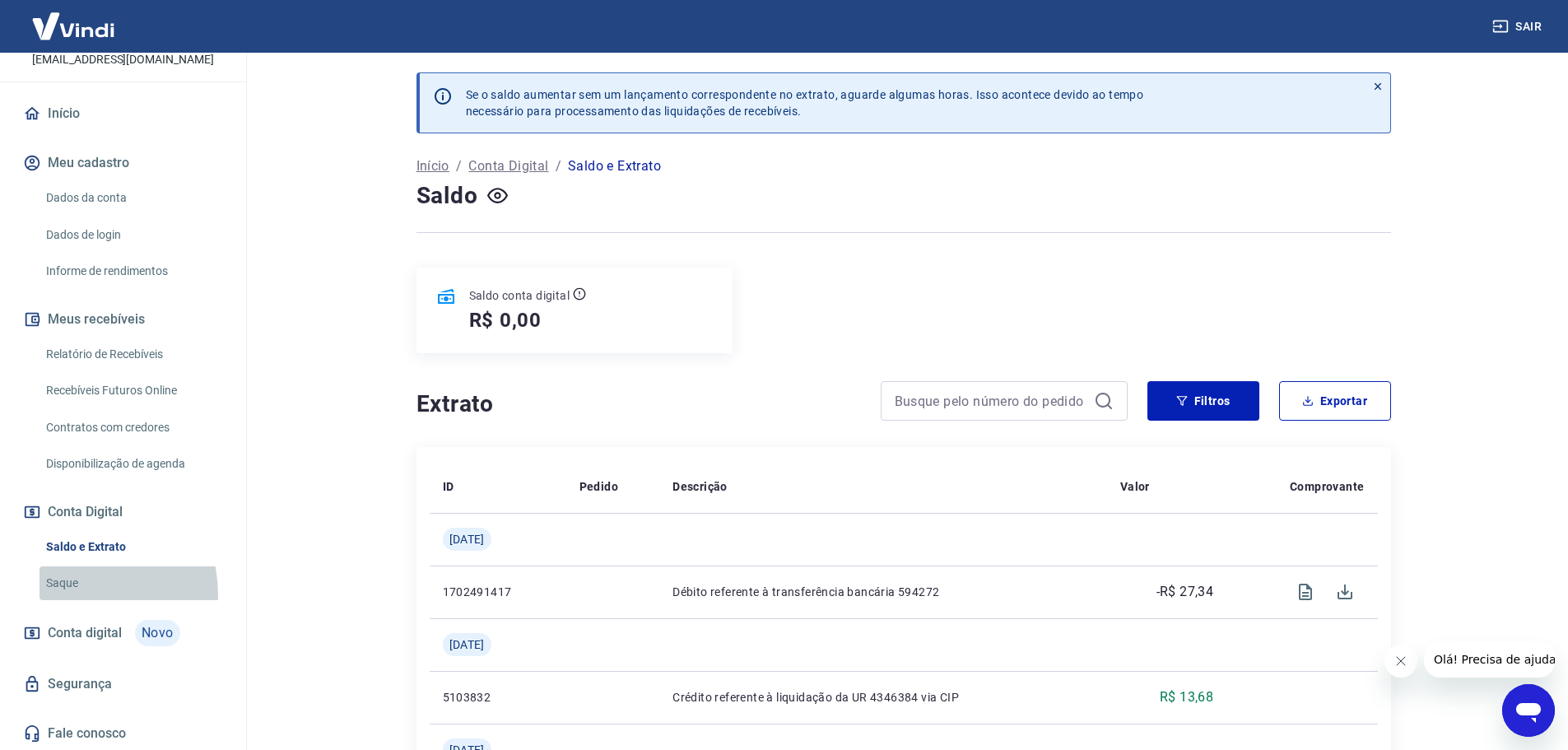
click at [61, 596] on link "Saque" at bounding box center [133, 583] width 187 height 33
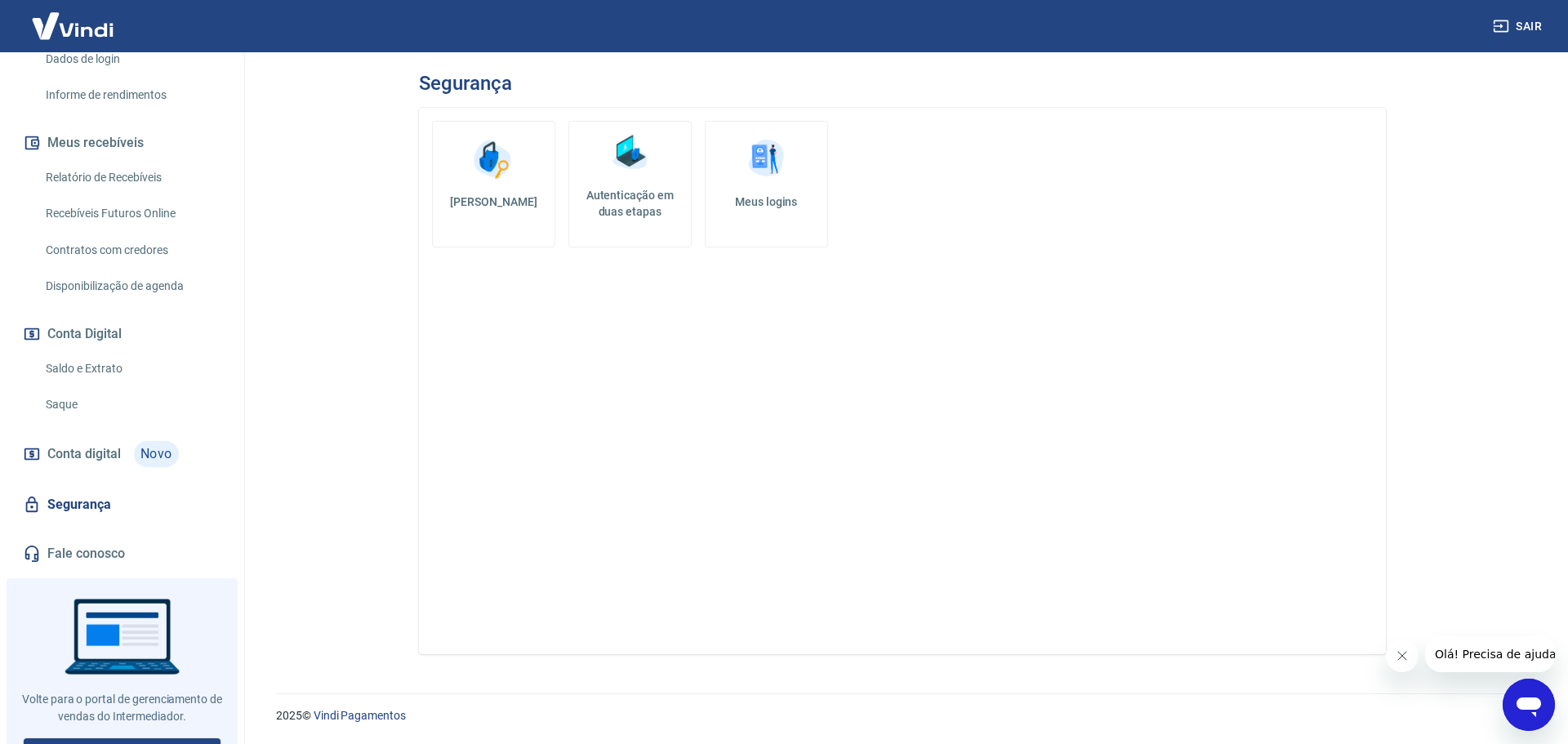
scroll to position [310, 0]
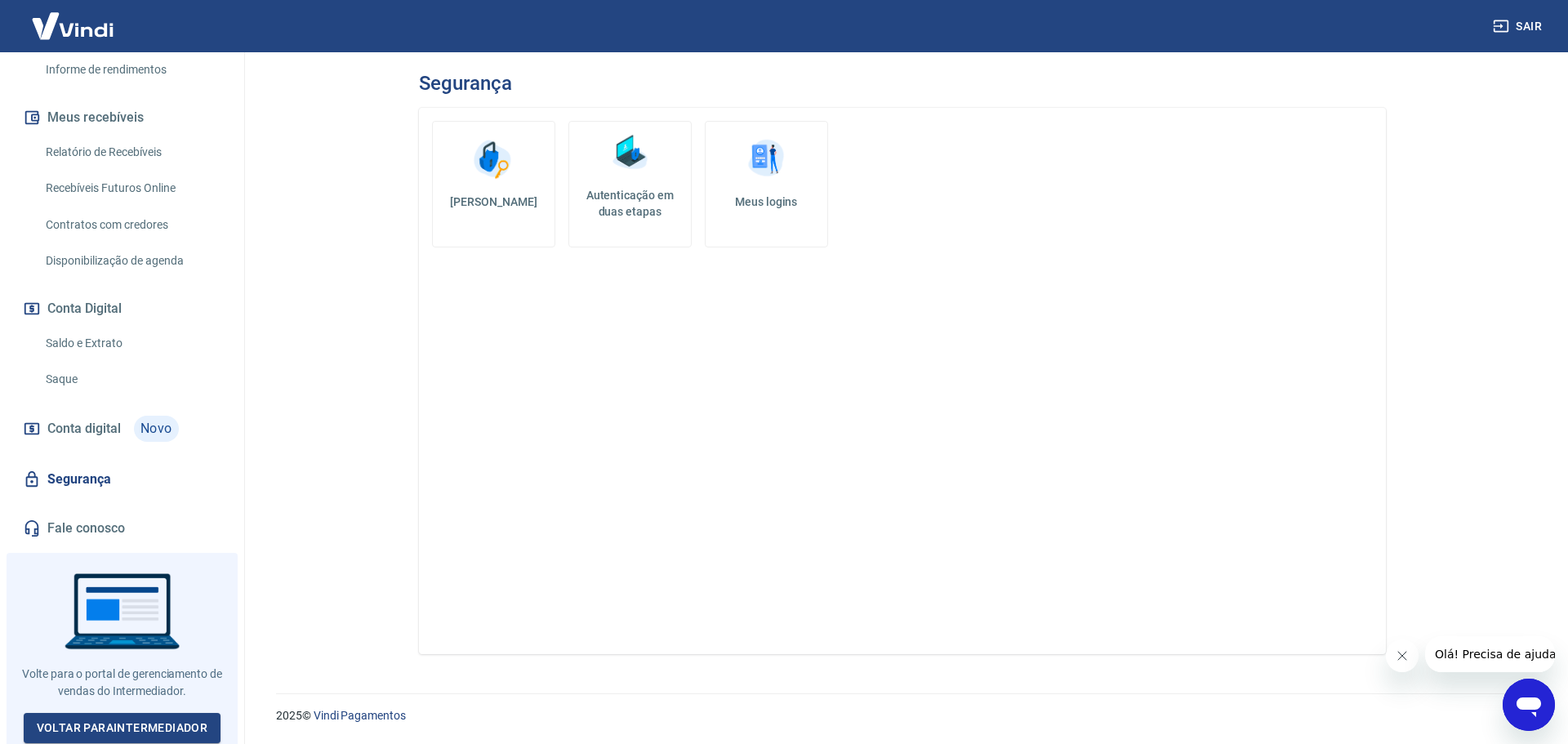
click at [405, 531] on div "Segurança Alterar senha Autenticação em duas etapas Meus logins" at bounding box center [902, 363] width 1006 height 622
